Goal: Find contact information: Find contact information

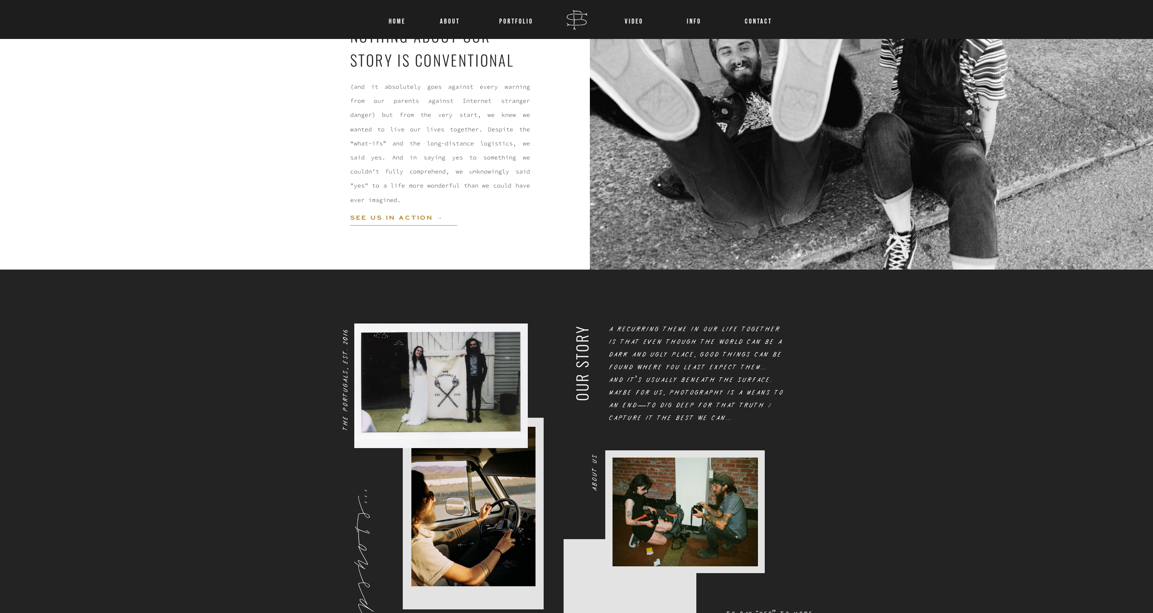
scroll to position [680, 0]
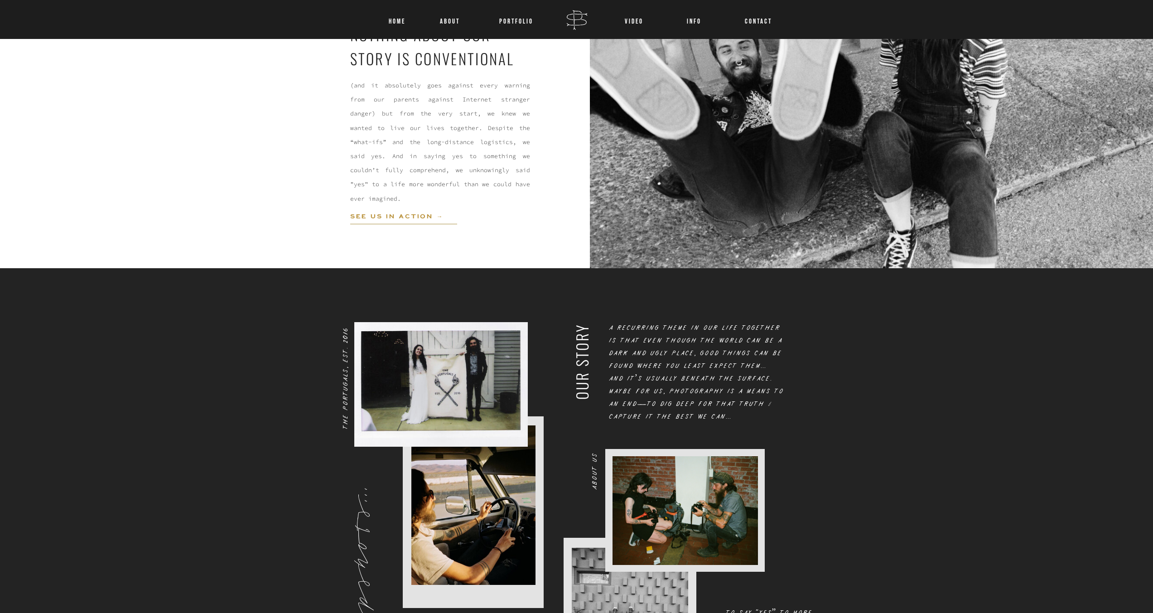
click at [401, 21] on nav "Home" at bounding box center [397, 20] width 23 height 12
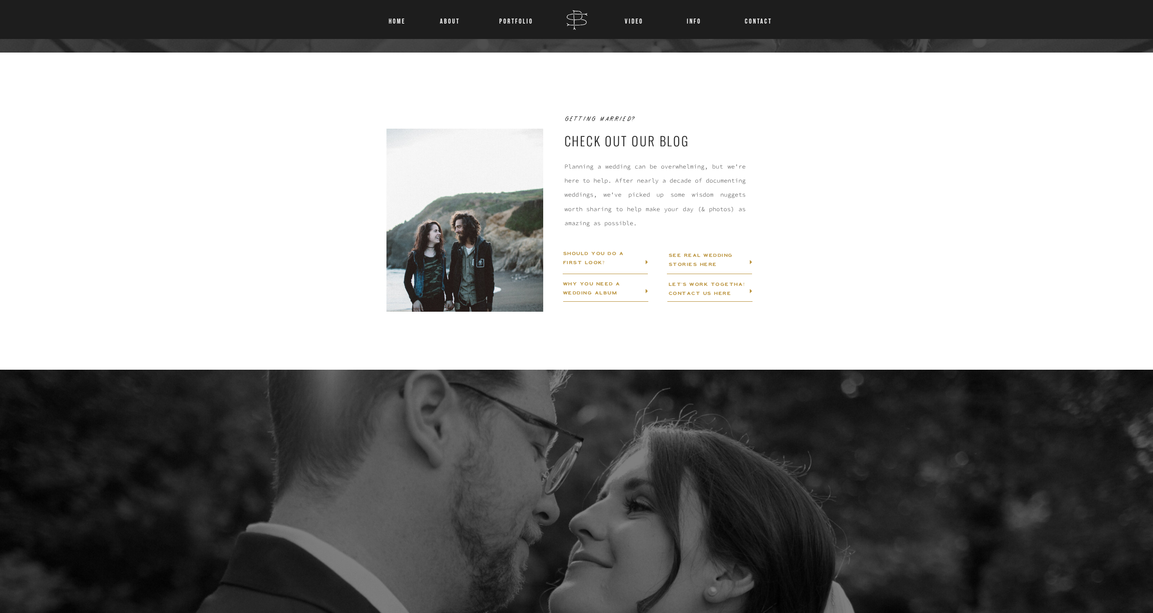
scroll to position [1178, 0]
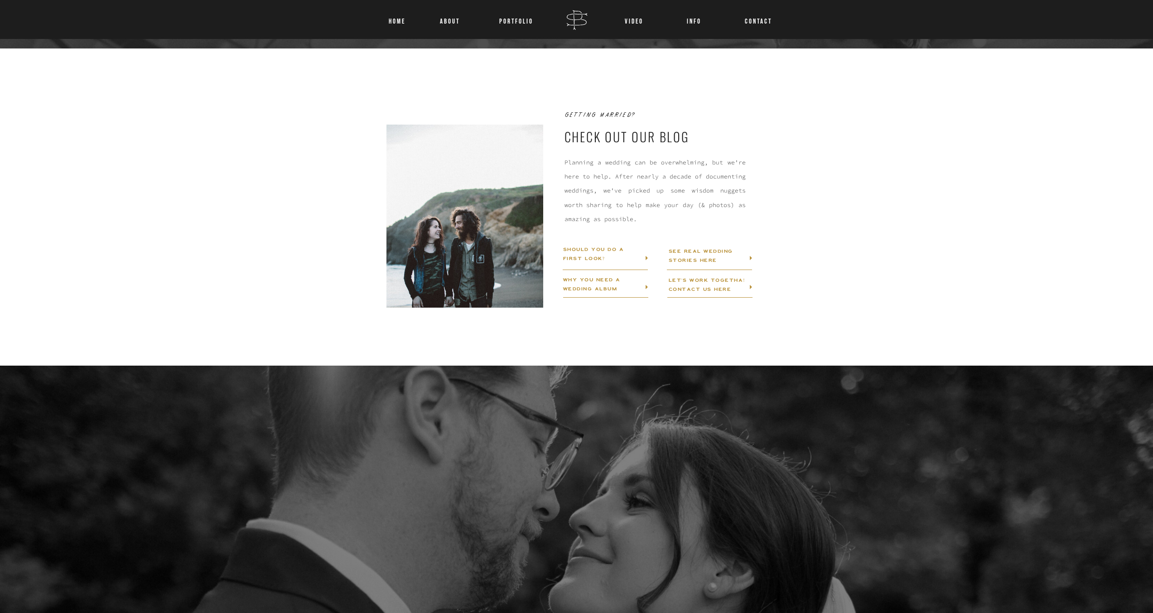
click at [692, 283] on h3 "LET'S WORK TOGETHA! CONTACT US HERE" at bounding box center [716, 293] width 94 height 34
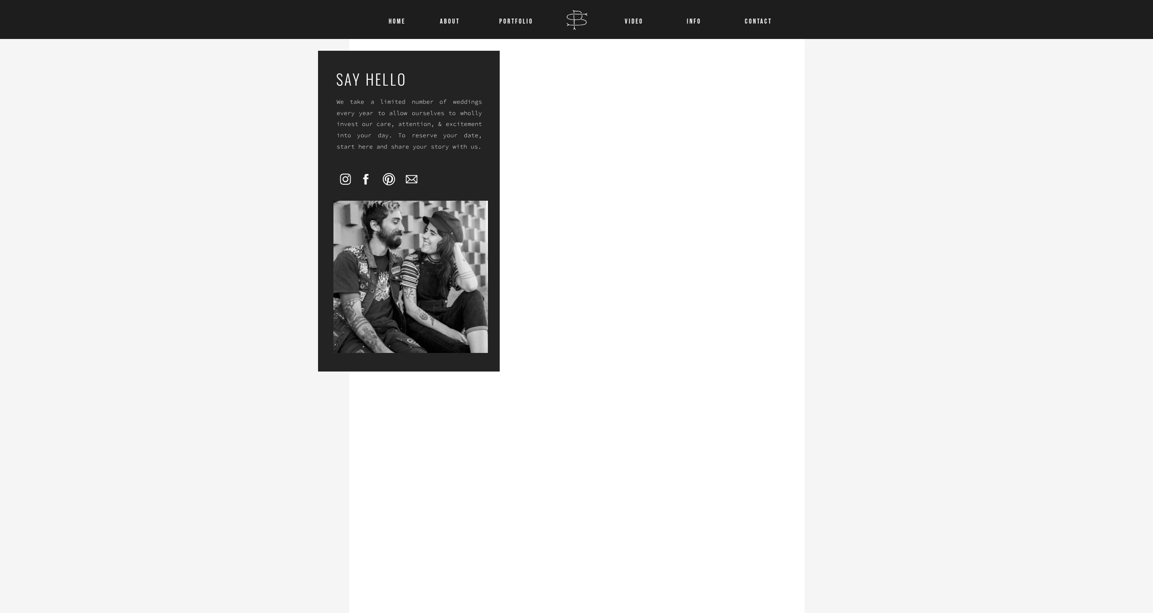
scroll to position [98, 0]
